Goal: Information Seeking & Learning: Learn about a topic

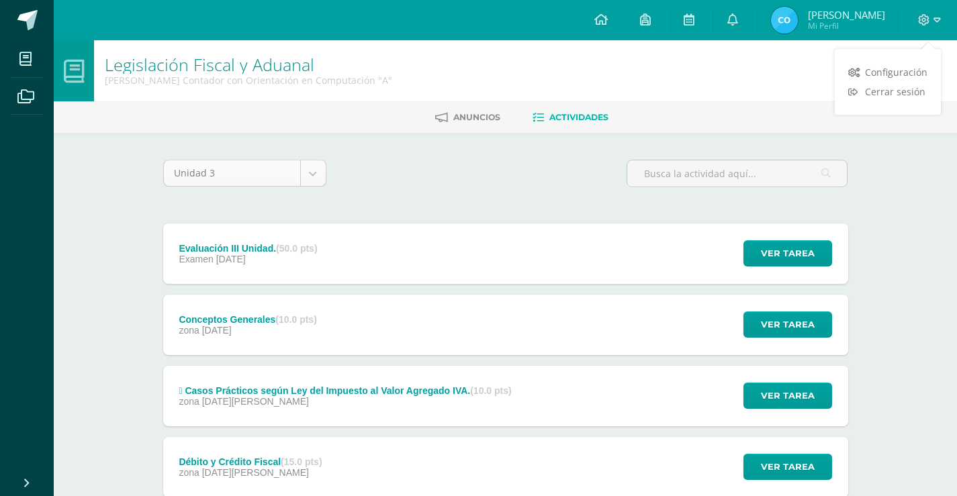
click at [314, 182] on body "Mis cursos Archivos Cerrar panel Cálculo Mercantil y Financiero Quinto Perito C…" at bounding box center [478, 329] width 957 height 658
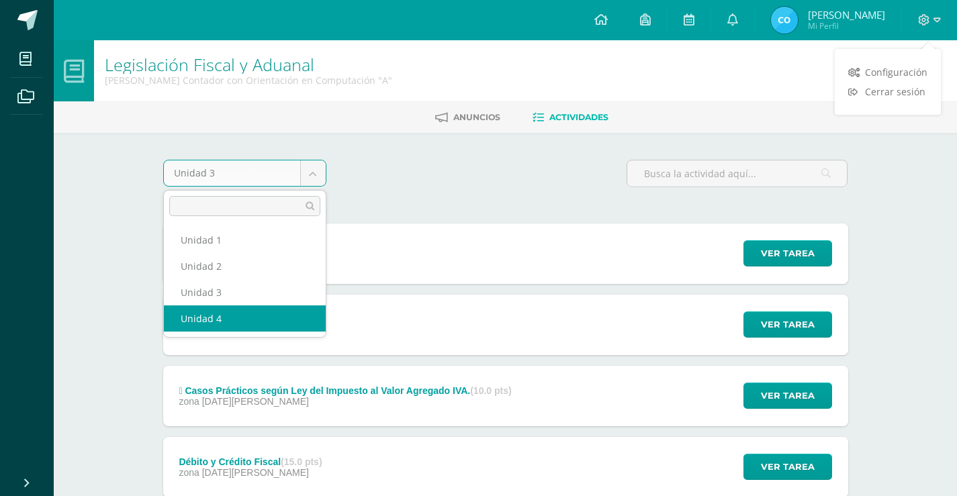
select select "Unidad 4"
click at [312, 160] on body "Mis cursos Archivos Cerrar panel Cálculo Mercantil y Financiero Quinto Perito C…" at bounding box center [478, 329] width 957 height 658
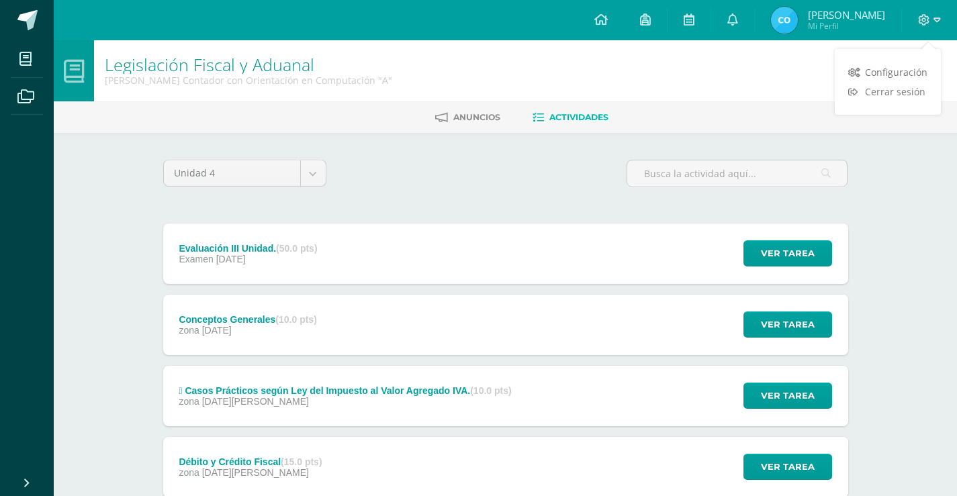
click at [377, 197] on body "Mis cursos Archivos Cerrar panel Cálculo Mercantil y Financiero Quinto Perito C…" at bounding box center [478, 329] width 957 height 658
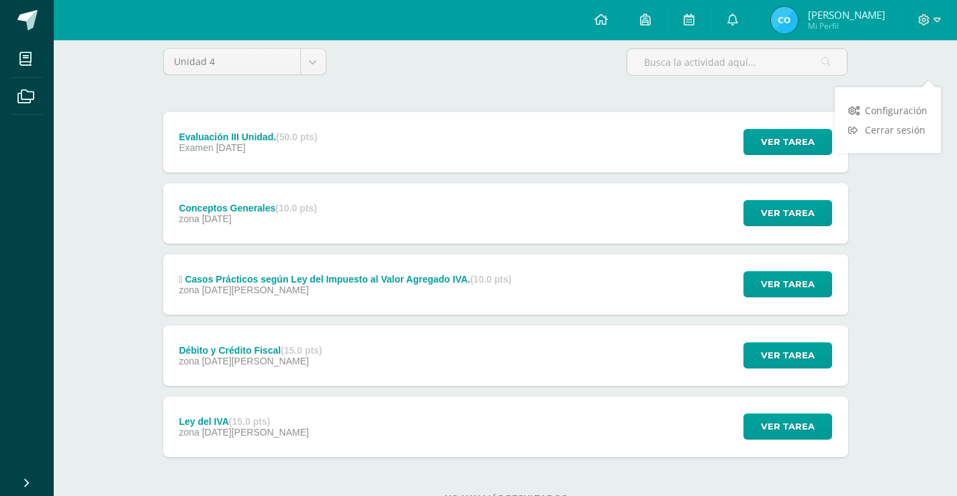
scroll to position [162, 0]
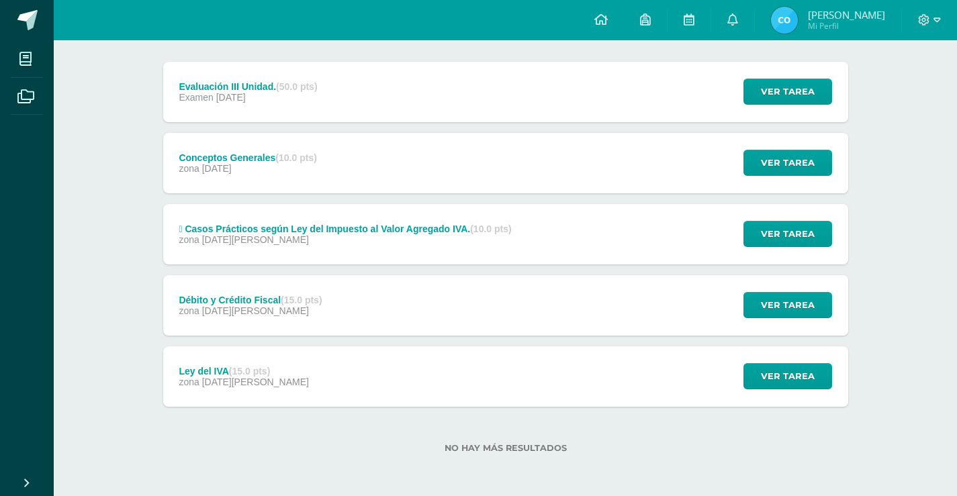
click at [768, 349] on div "Ver tarea" at bounding box center [785, 376] width 125 height 60
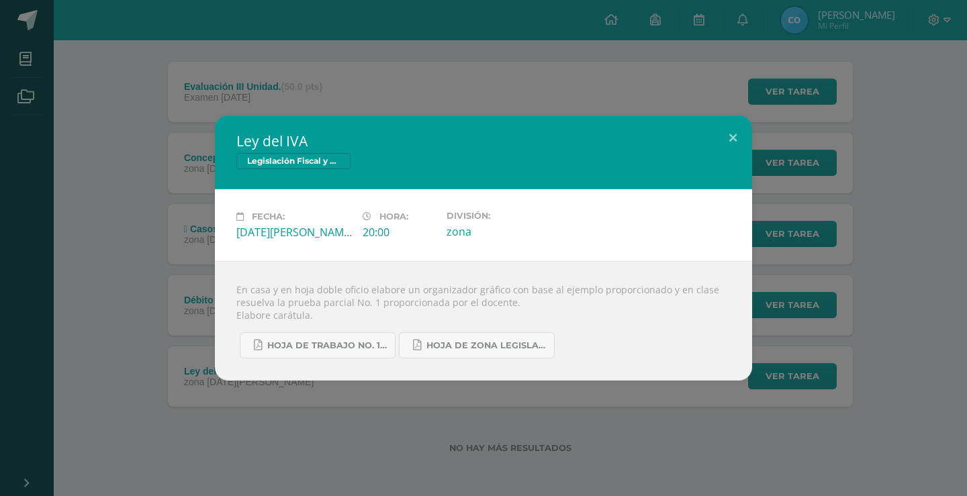
click at [823, 270] on div "Ley del IVA Legislación Fiscal y Aduanal Fecha: Lunes 09 de Junio Hora: 20:00 D…" at bounding box center [483, 247] width 956 height 265
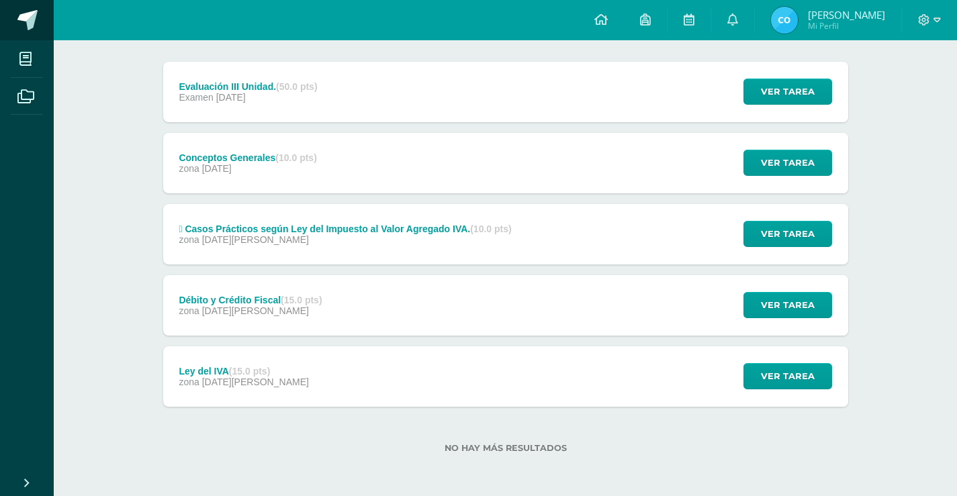
click at [24, 23] on span at bounding box center [27, 20] width 20 height 20
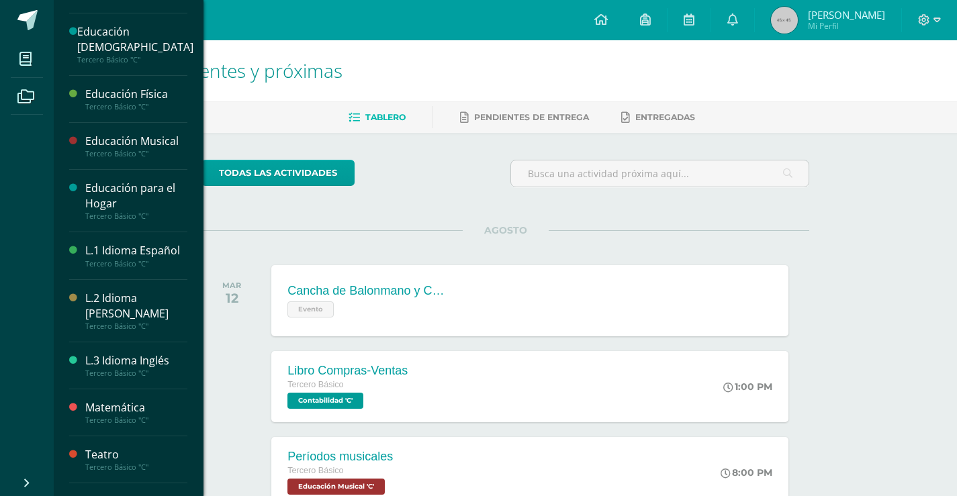
scroll to position [287, 0]
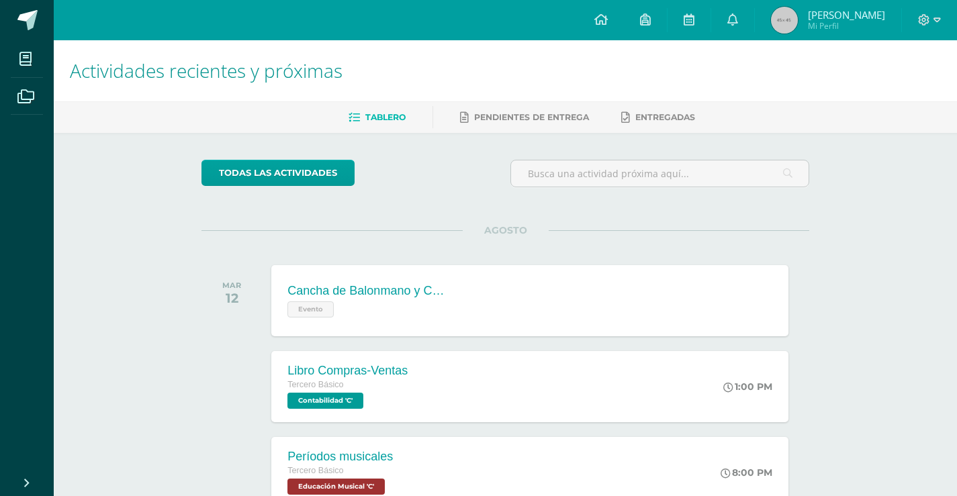
click at [868, 72] on h1 "Actividades recientes y próximas" at bounding box center [505, 70] width 871 height 61
click at [918, 20] on icon at bounding box center [924, 20] width 12 height 12
click at [890, 91] on span "Cerrar sesión" at bounding box center [895, 91] width 60 height 13
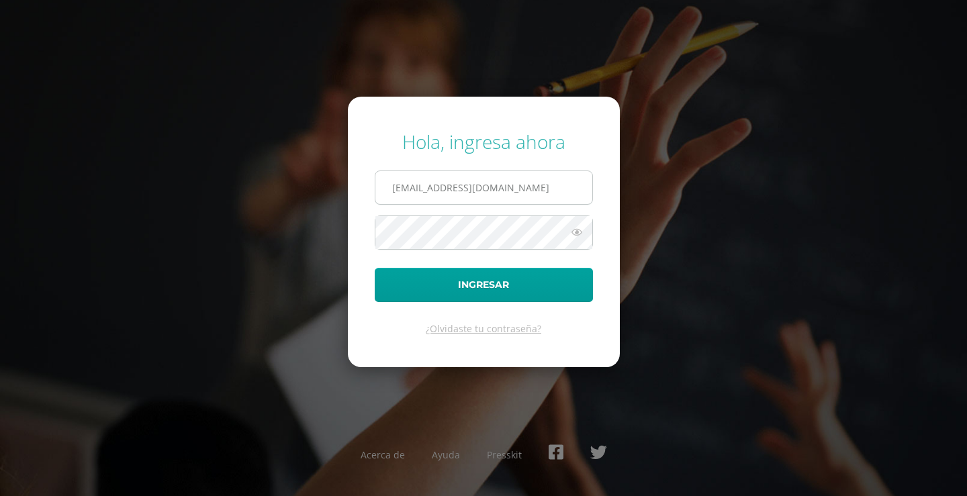
click at [525, 195] on input "2021287@laestrella.edu.gt" at bounding box center [483, 187] width 217 height 33
type input "380@laestrella.edu.gt"
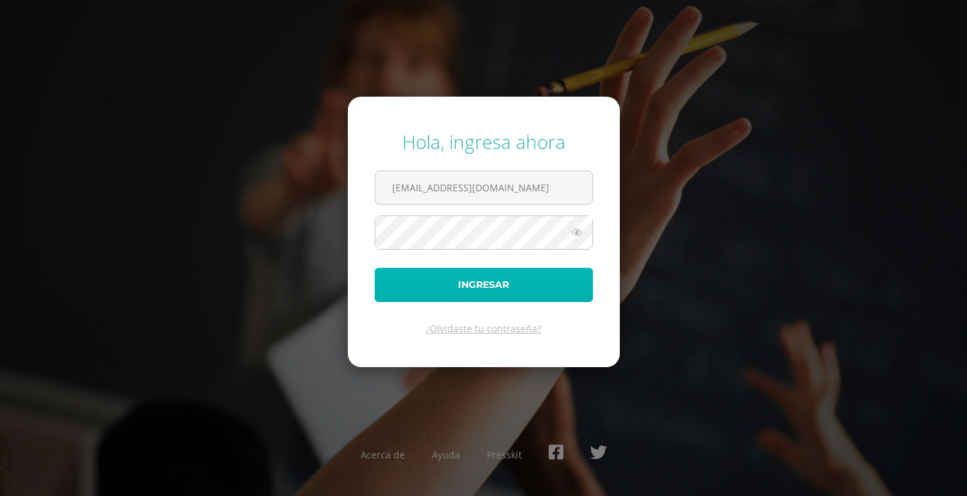
click at [489, 284] on button "Ingresar" at bounding box center [484, 285] width 218 height 34
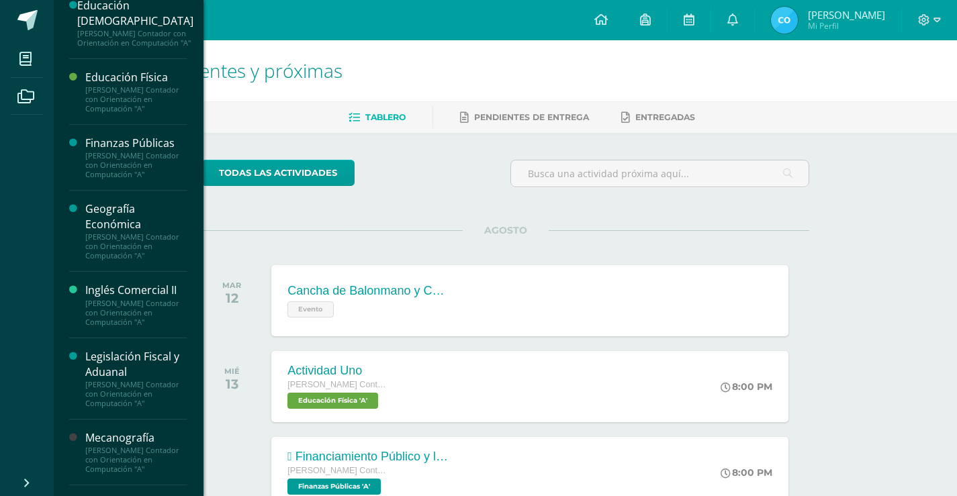
scroll to position [387, 0]
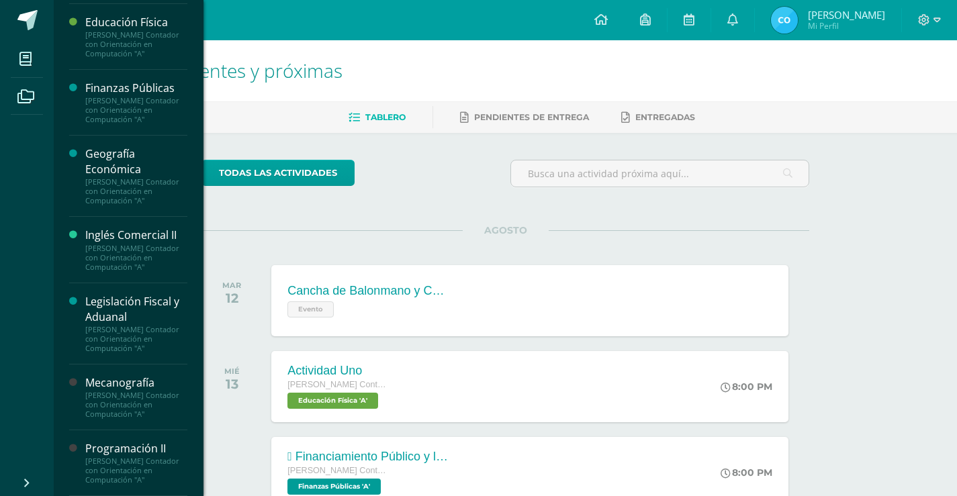
click at [141, 314] on div "Legislación Fiscal y Aduanal" at bounding box center [136, 309] width 102 height 31
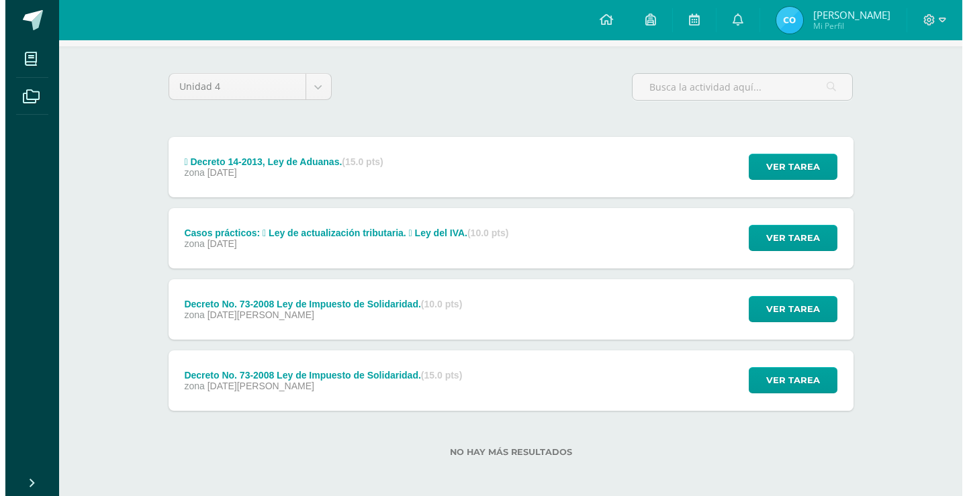
scroll to position [91, 0]
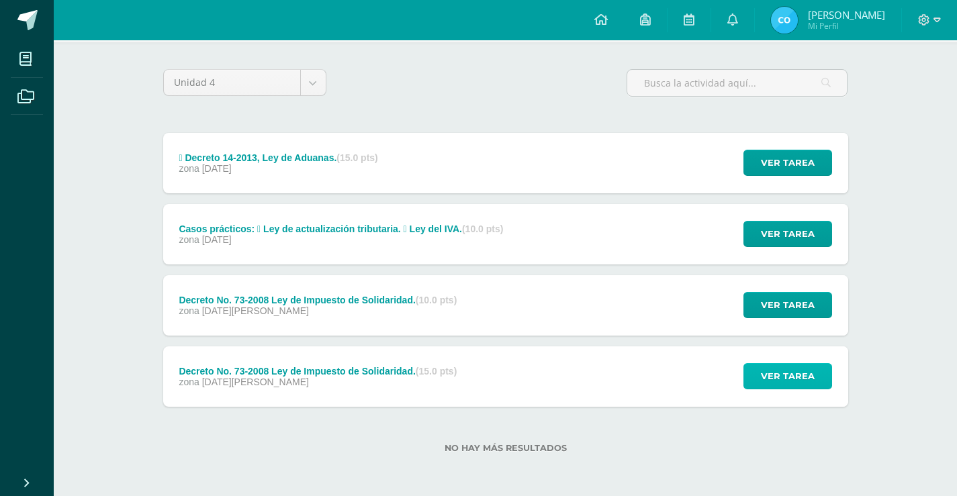
click at [807, 369] on span "Ver tarea" at bounding box center [788, 376] width 54 height 25
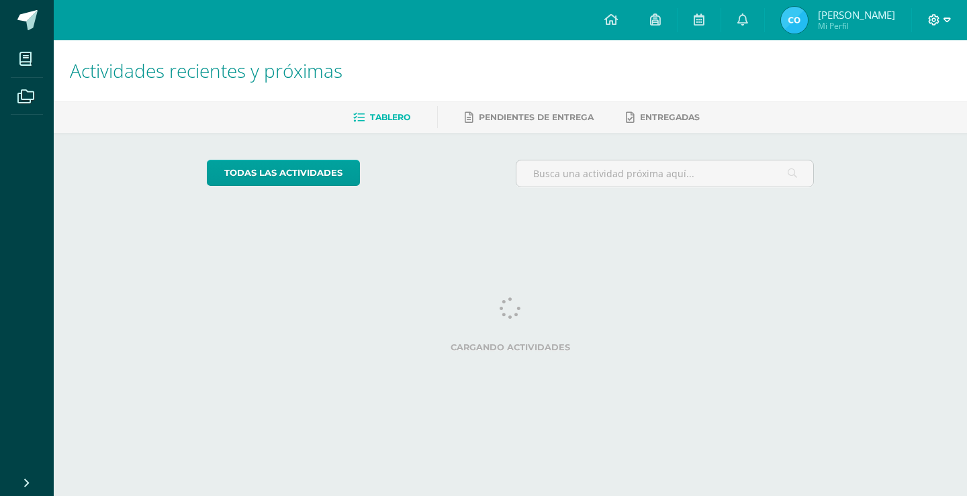
click at [938, 14] on icon at bounding box center [934, 20] width 12 height 12
click at [900, 95] on span "Cerrar sesión" at bounding box center [905, 91] width 60 height 13
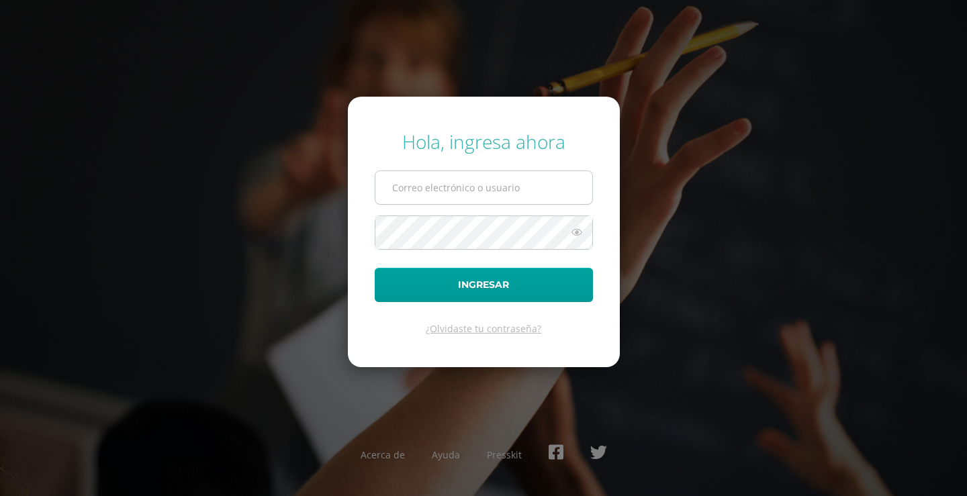
click at [569, 187] on input "text" at bounding box center [483, 187] width 217 height 33
click at [507, 202] on input "[EMAIL_ADDRESS][DOMAIN_NAME]" at bounding box center [483, 187] width 217 height 33
type input "[EMAIL_ADDRESS][DOMAIN_NAME]"
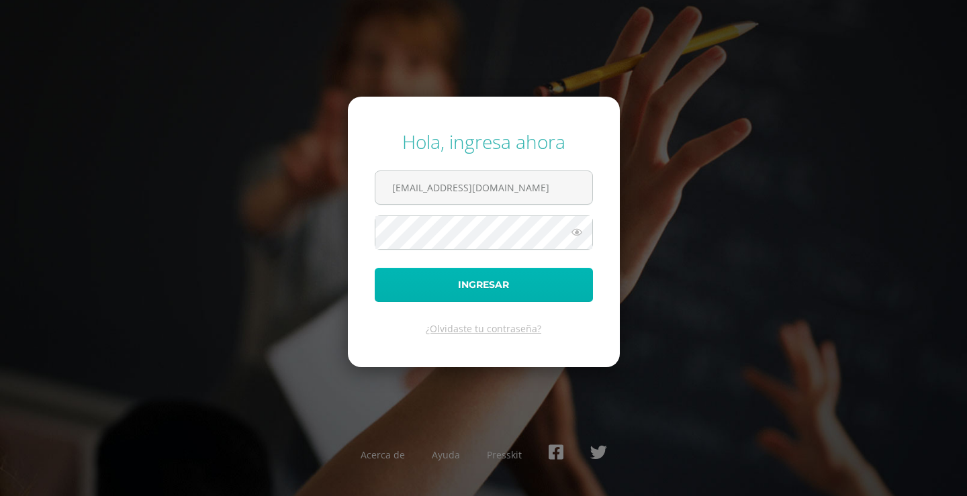
click at [496, 285] on button "Ingresar" at bounding box center [484, 285] width 218 height 34
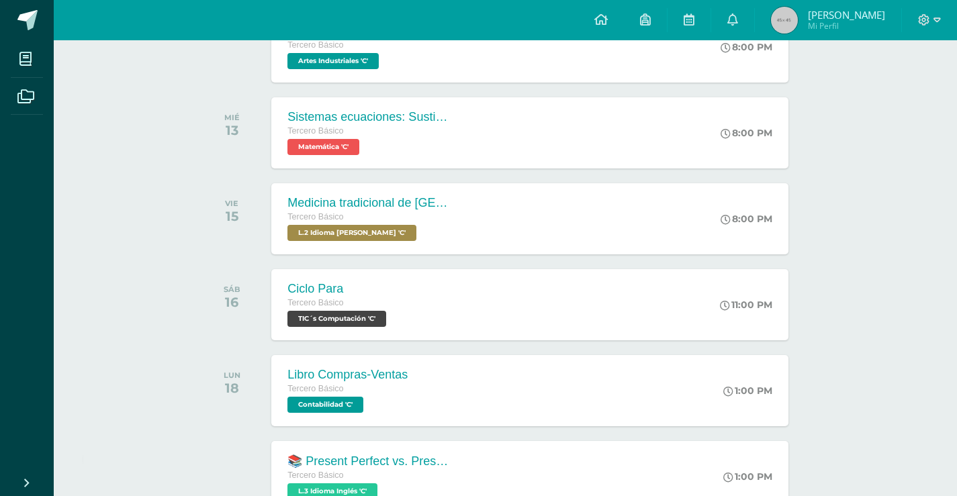
scroll to position [690, 0]
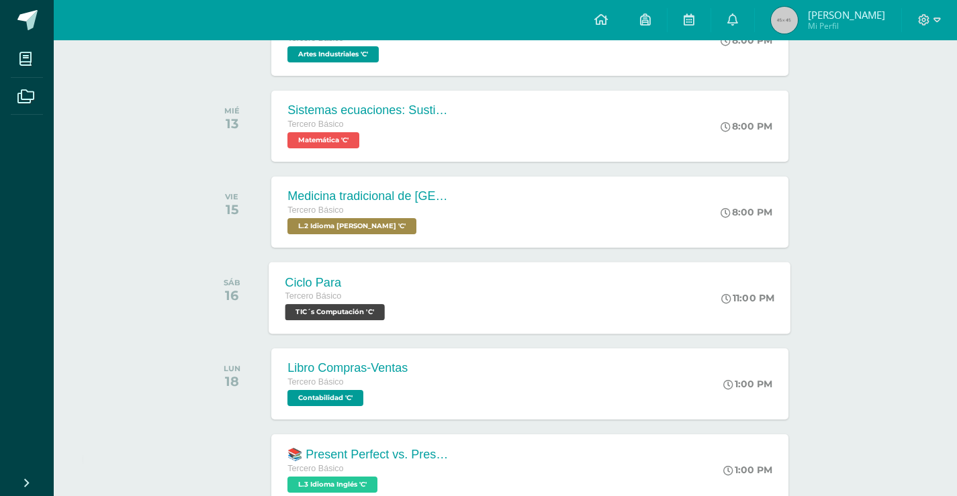
click at [522, 292] on div "Ciclo Para Tercero Básico TIC´s Computación 'C' 11:00 PM Ciclo Para TIC´s Compu…" at bounding box center [530, 298] width 522 height 72
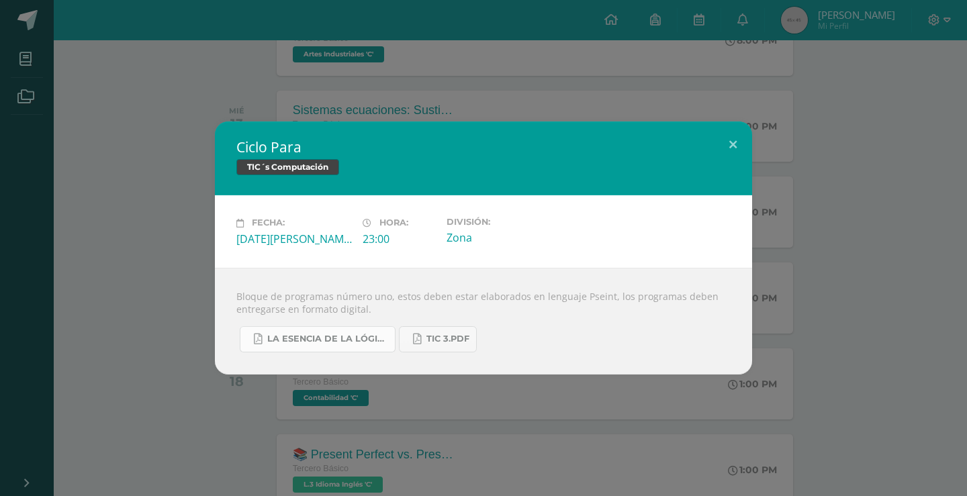
click at [353, 340] on span "La Esencia de la Lógica de Programación - Omar Trejos Buritica - 1ra Edición.pdf" at bounding box center [327, 339] width 121 height 11
click at [745, 130] on button at bounding box center [733, 145] width 38 height 46
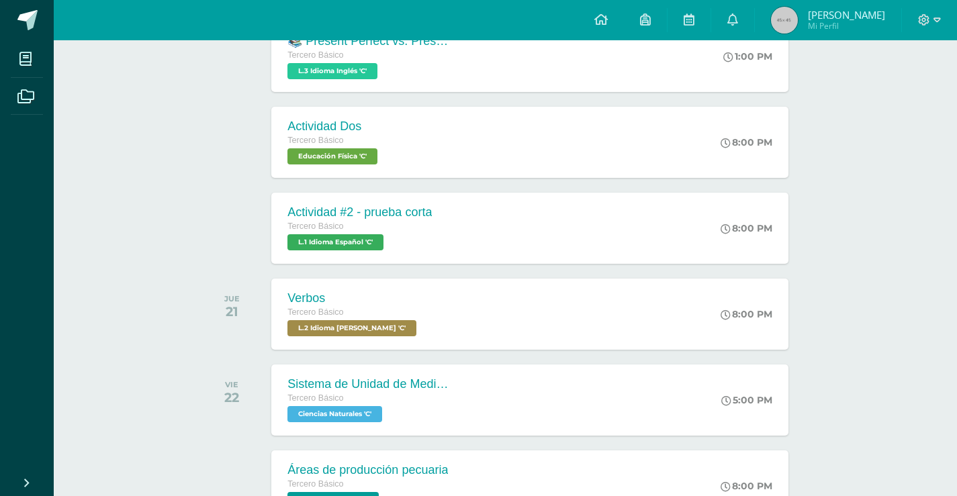
scroll to position [1160, 0]
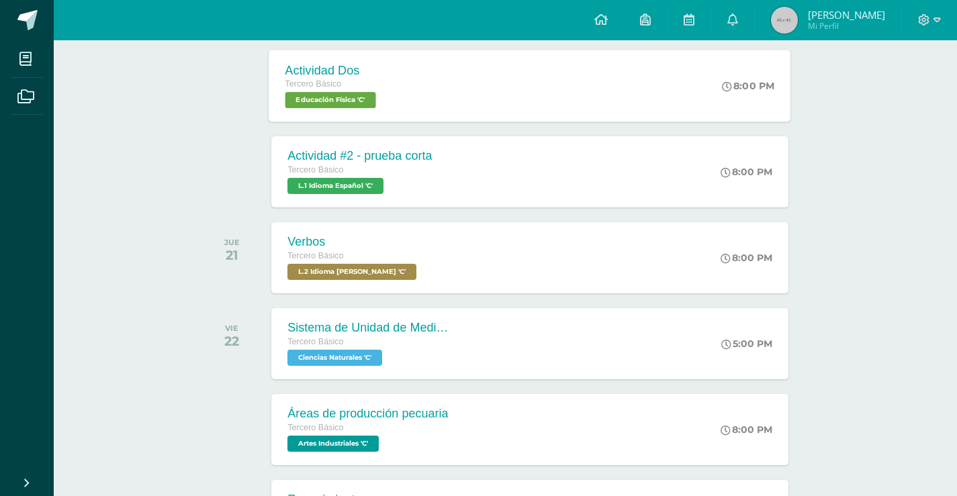
click at [391, 110] on div "Actividad Dos Tercero Básico Educación Física 'C'" at bounding box center [332, 86] width 127 height 72
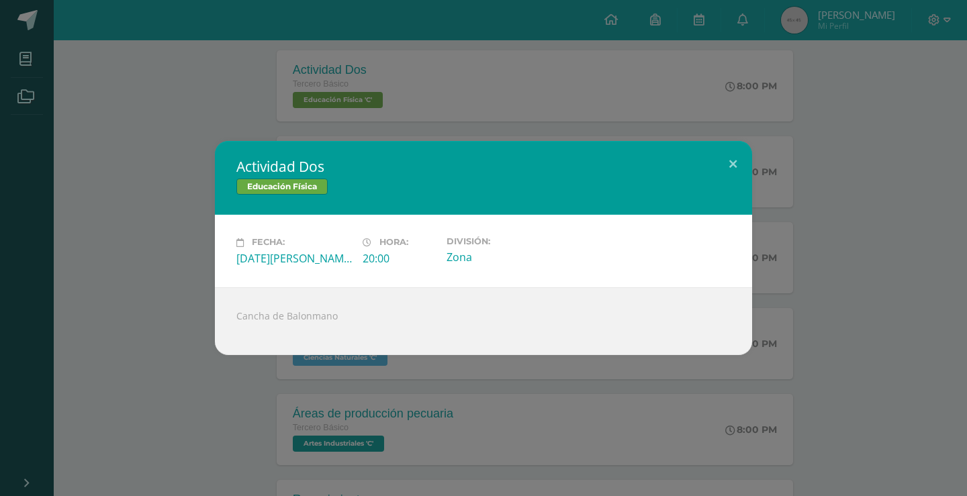
click at [193, 190] on div "Actividad Dos Educación Física Fecha: Lunes 18 de Agosto Hora: 20:00 División: …" at bounding box center [483, 248] width 956 height 214
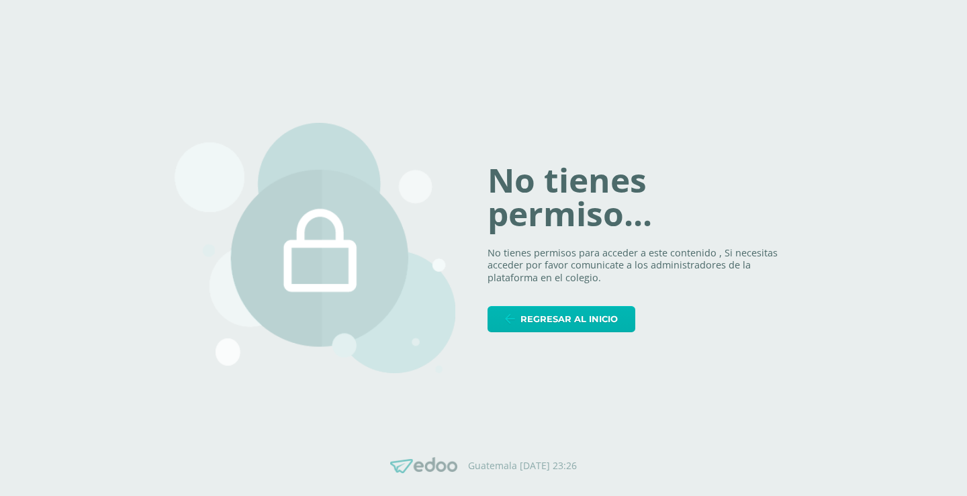
click at [522, 320] on link "Regresar al inicio" at bounding box center [562, 319] width 148 height 26
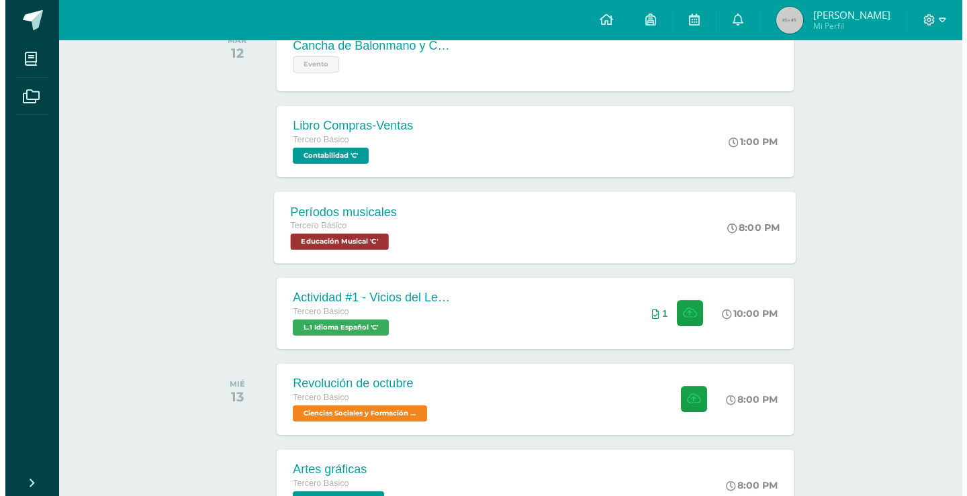
scroll to position [269, 0]
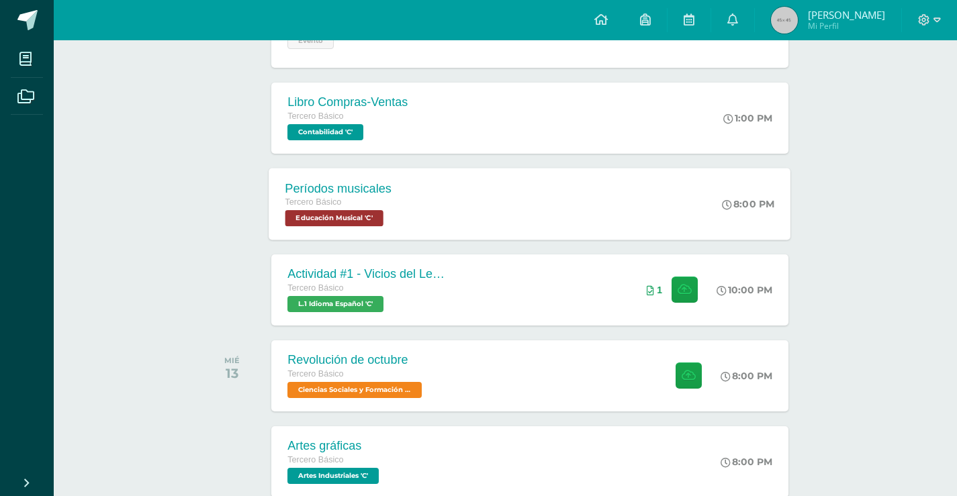
click at [380, 201] on div "Tercero Básico" at bounding box center [338, 202] width 107 height 15
